Goal: Information Seeking & Learning: Learn about a topic

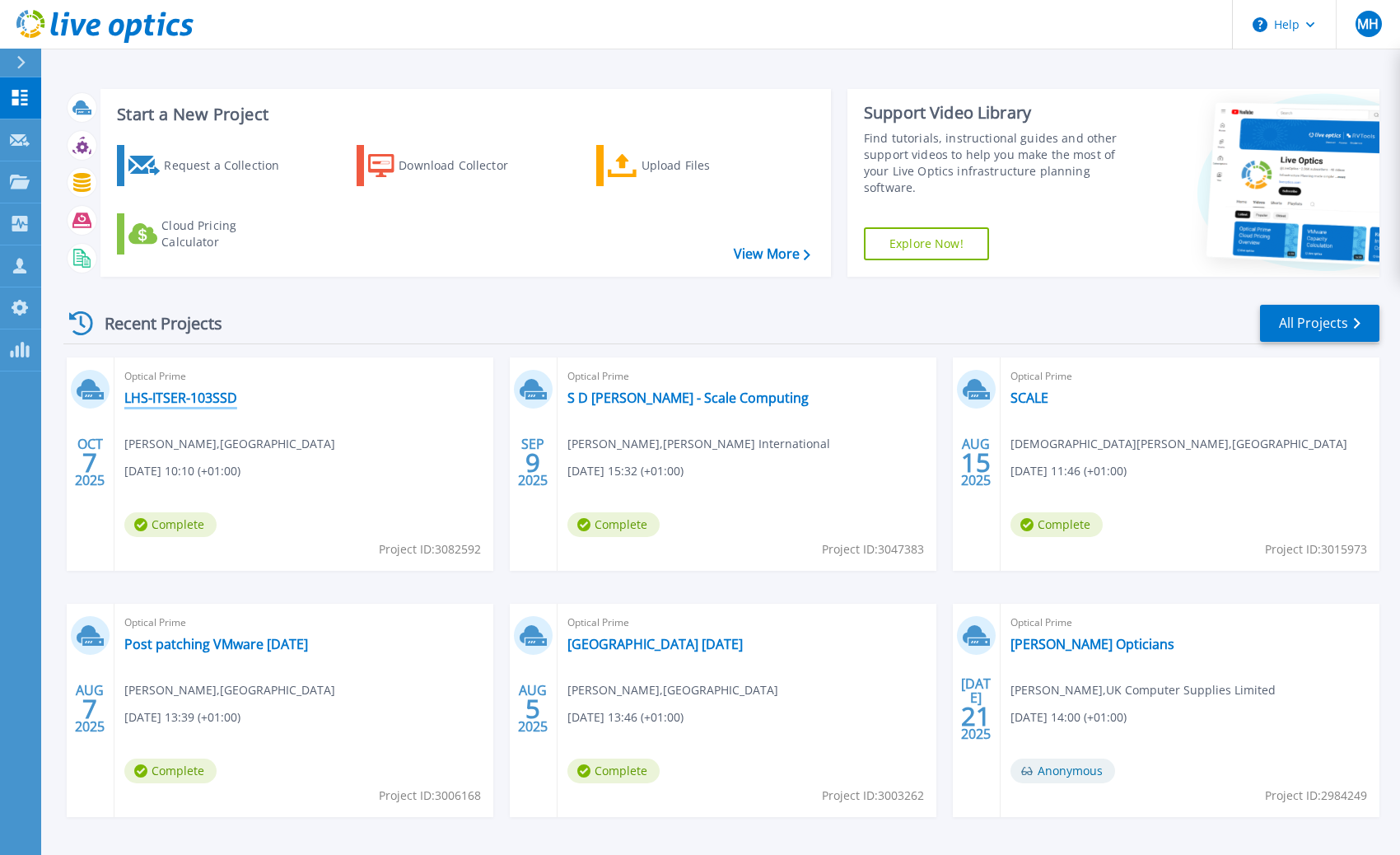
click at [229, 400] on link "LHS-ITSER-103SSD" at bounding box center [181, 398] width 113 height 17
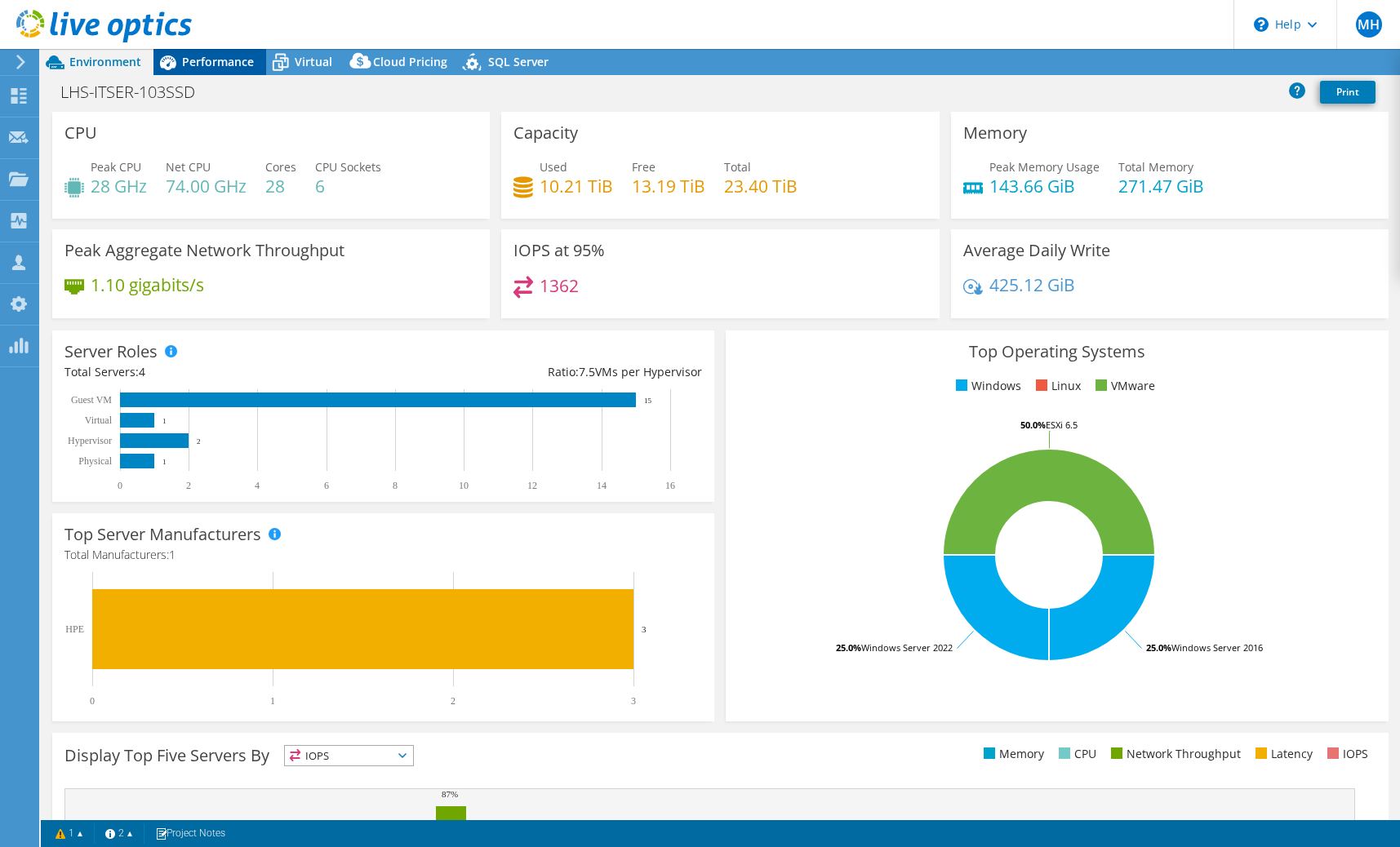
click at [229, 66] on span "Performance" at bounding box center [218, 61] width 72 height 16
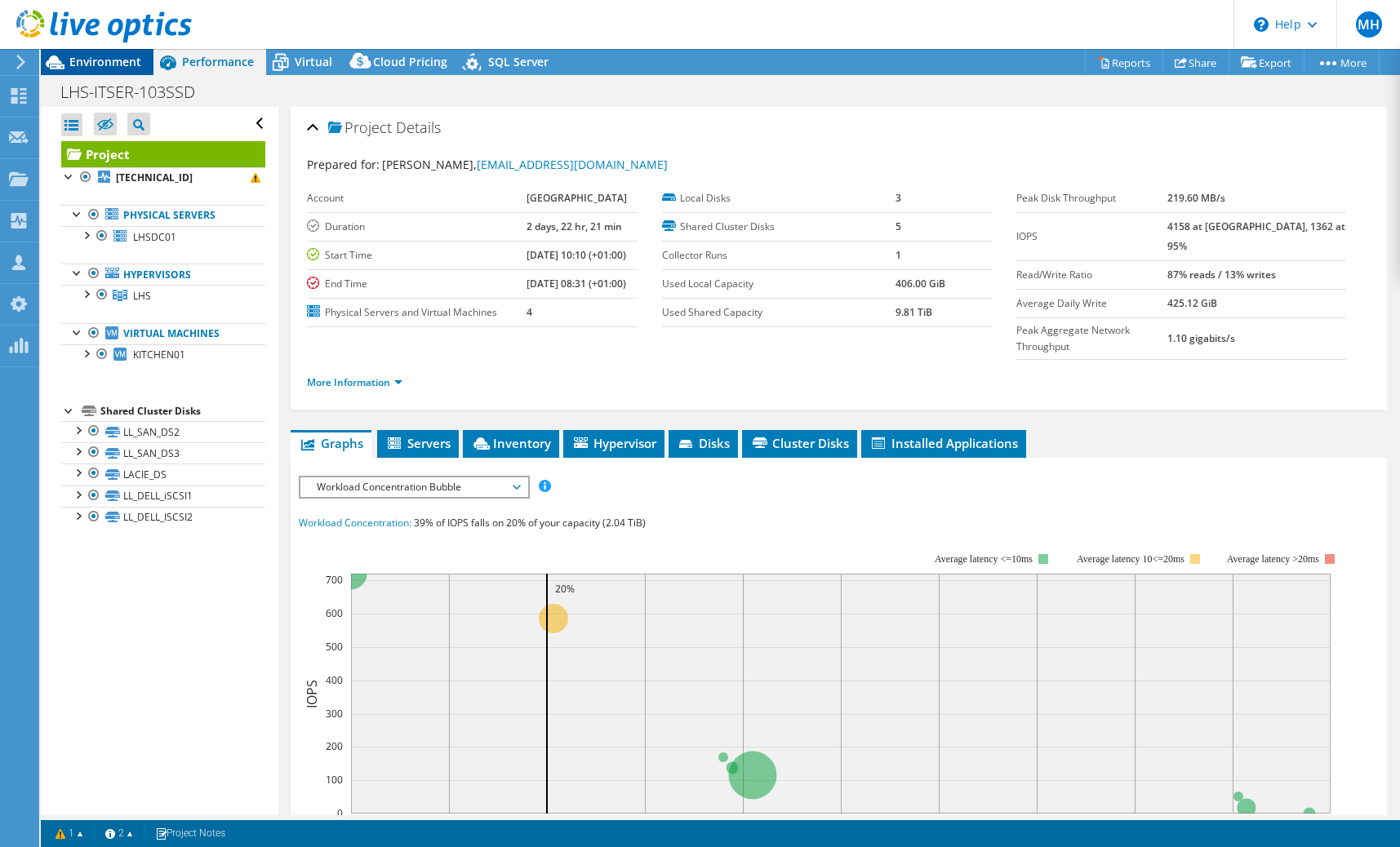
click at [126, 58] on span "Environment" at bounding box center [105, 61] width 72 height 16
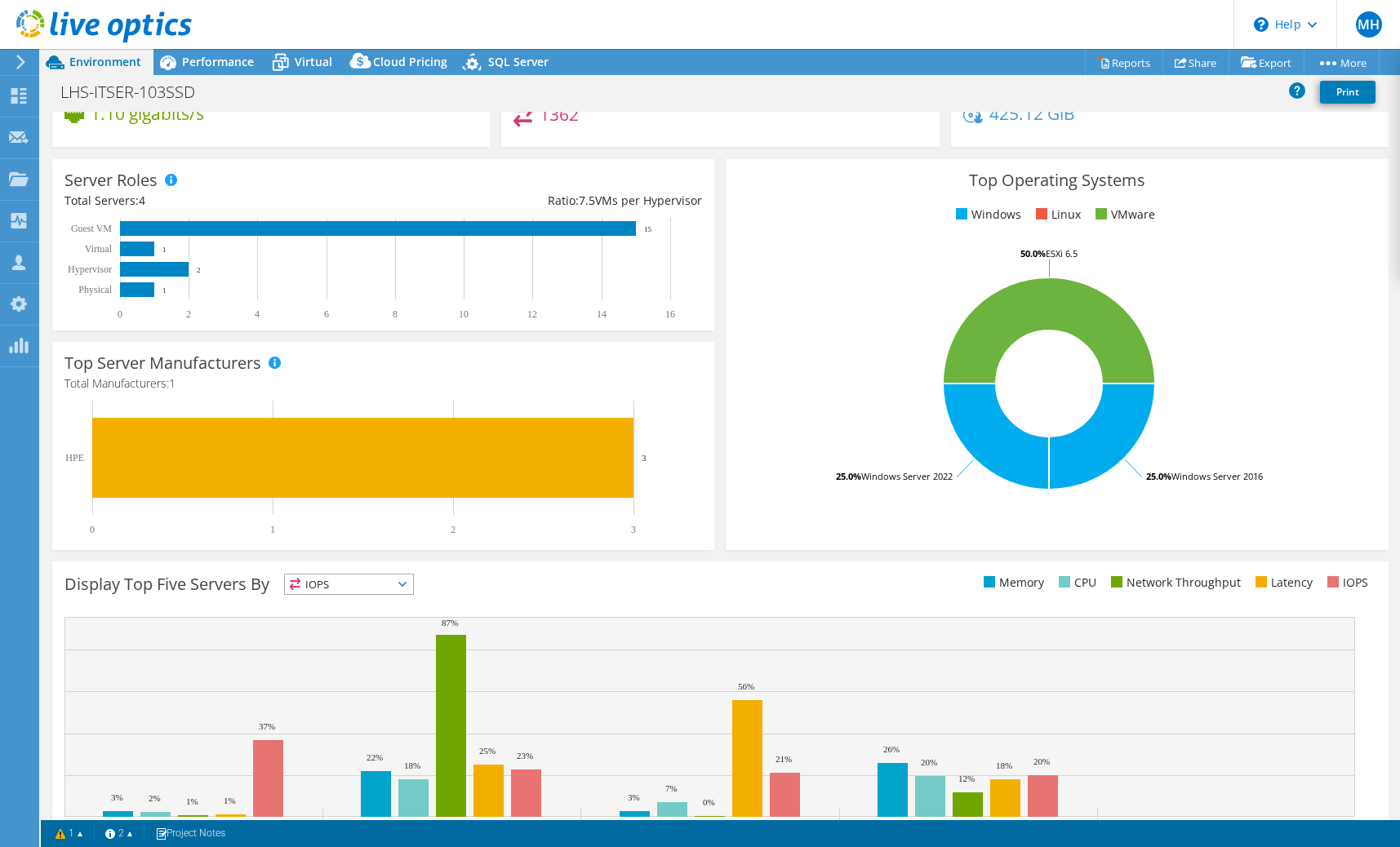
scroll to position [242, 0]
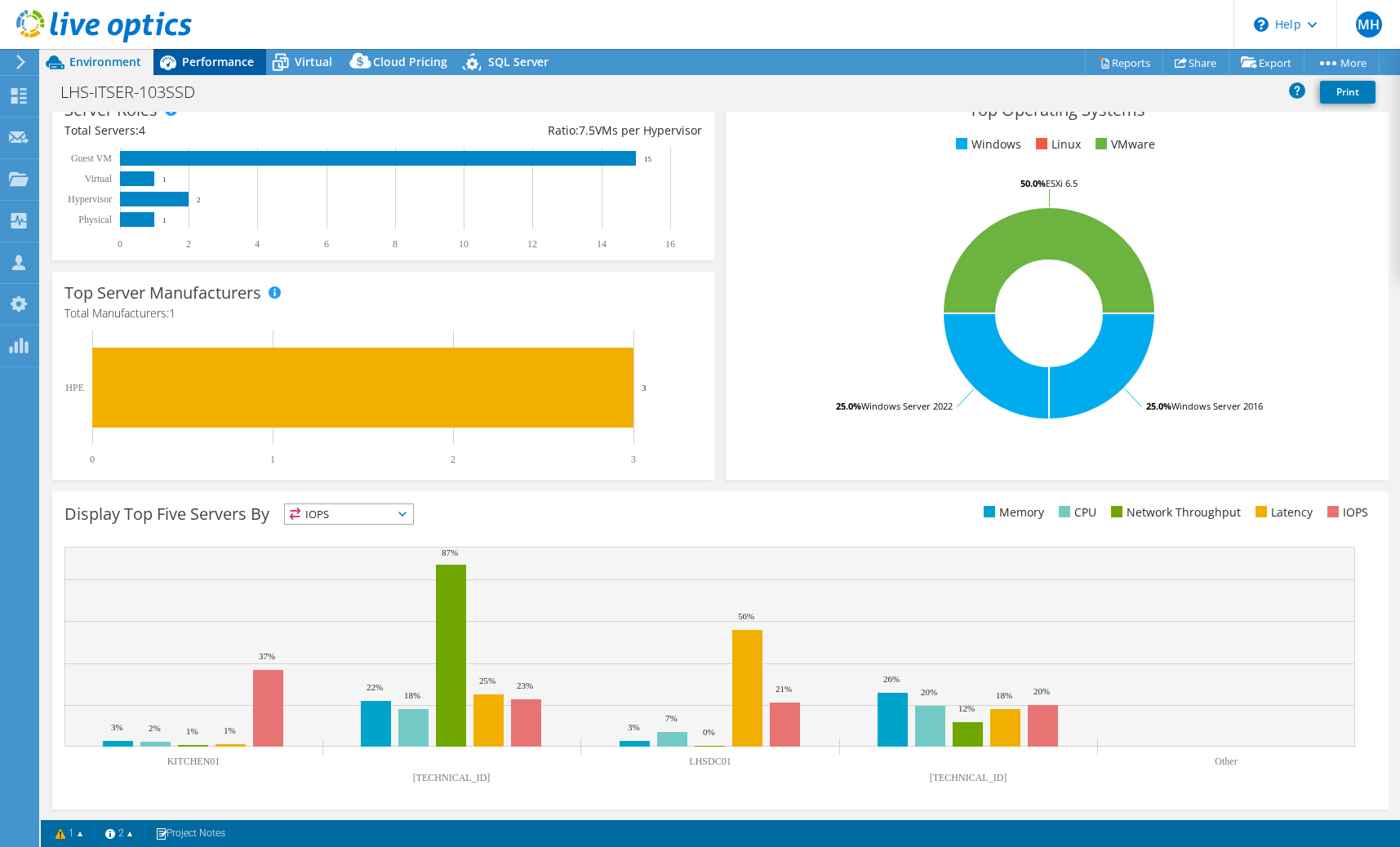
click at [230, 66] on span "Performance" at bounding box center [218, 61] width 72 height 16
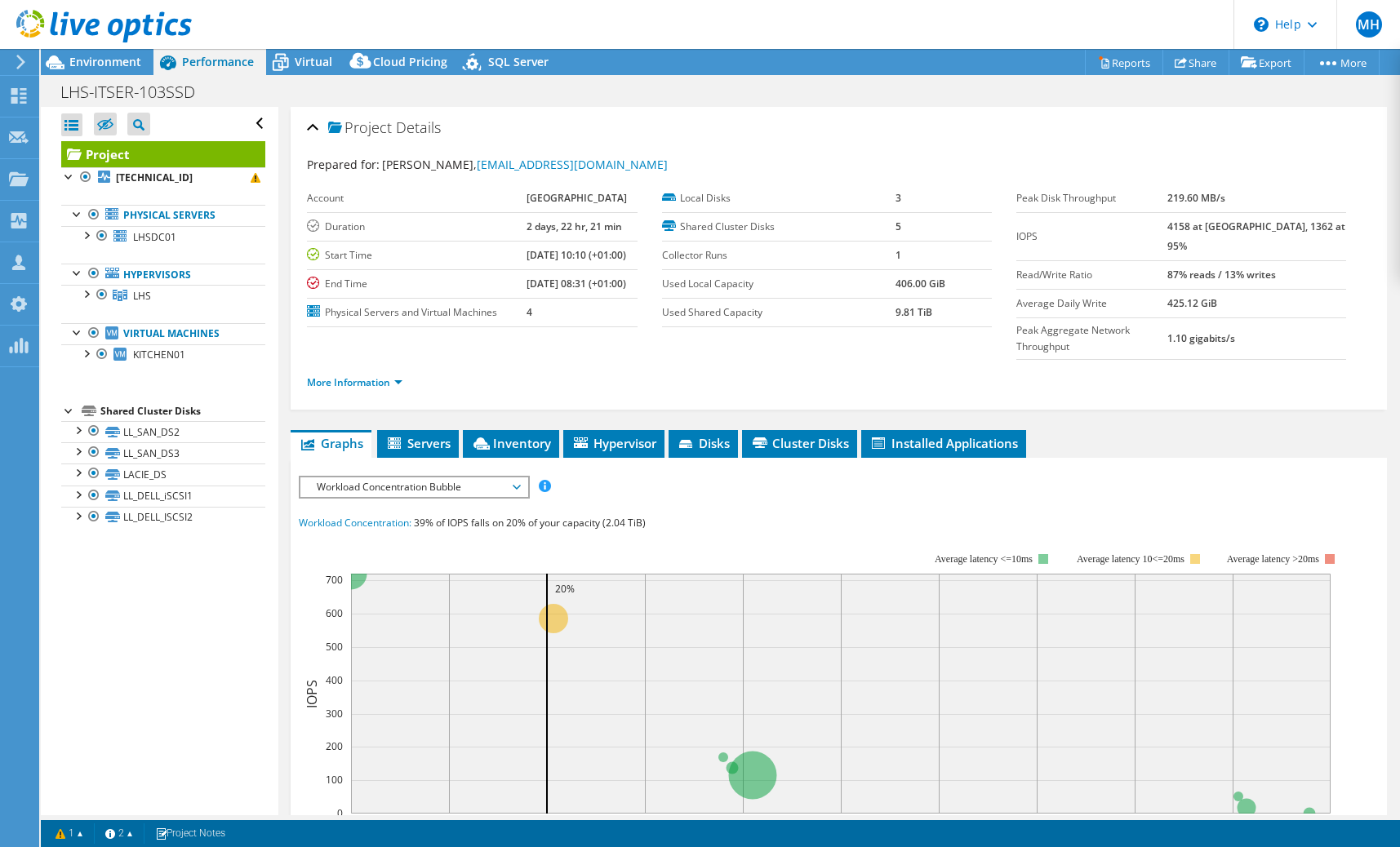
click at [394, 478] on span "Workload Concentration Bubble" at bounding box center [413, 487] width 209 height 19
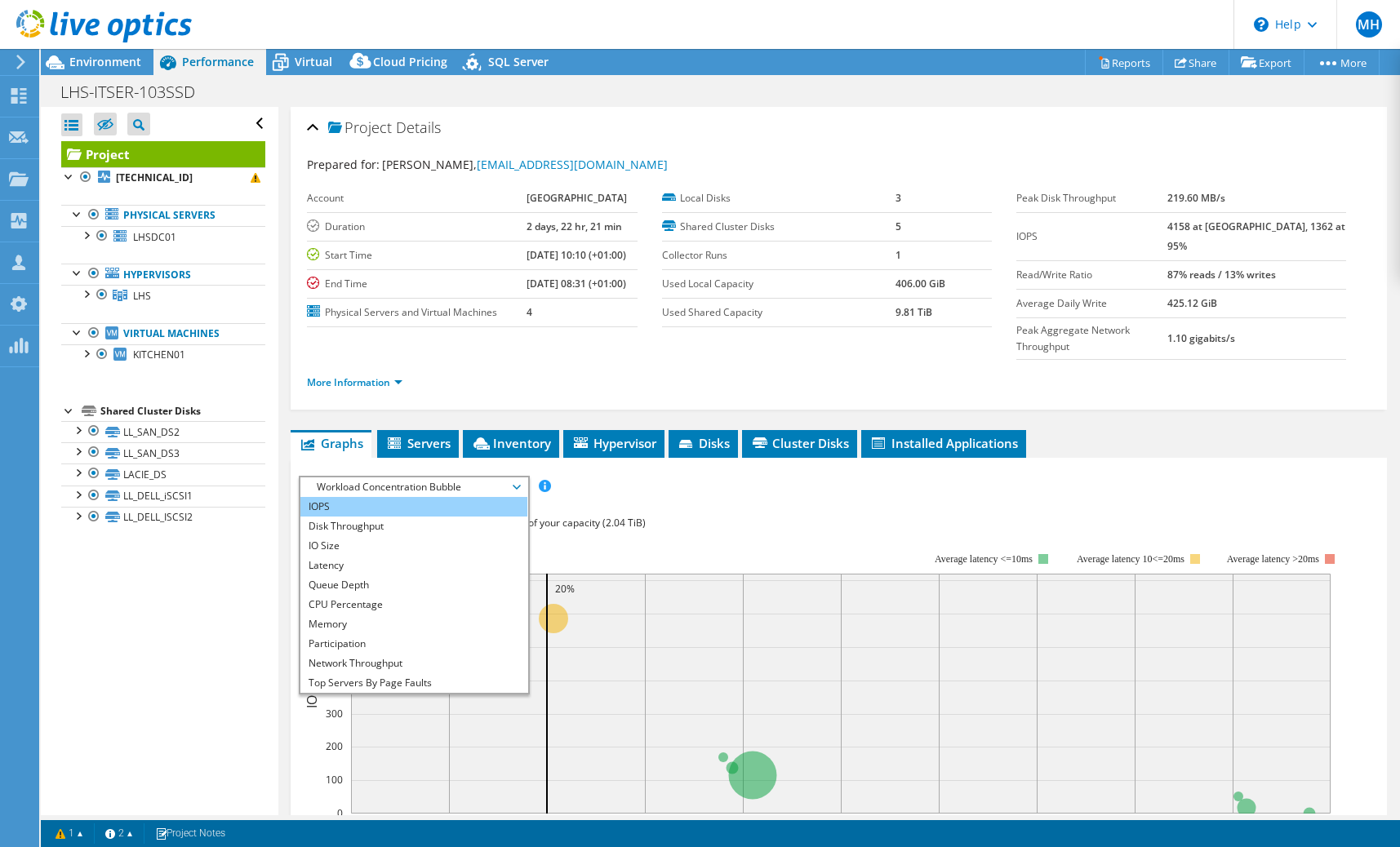
click at [381, 497] on li "IOPS" at bounding box center [413, 507] width 226 height 19
